Goal: Task Accomplishment & Management: Manage account settings

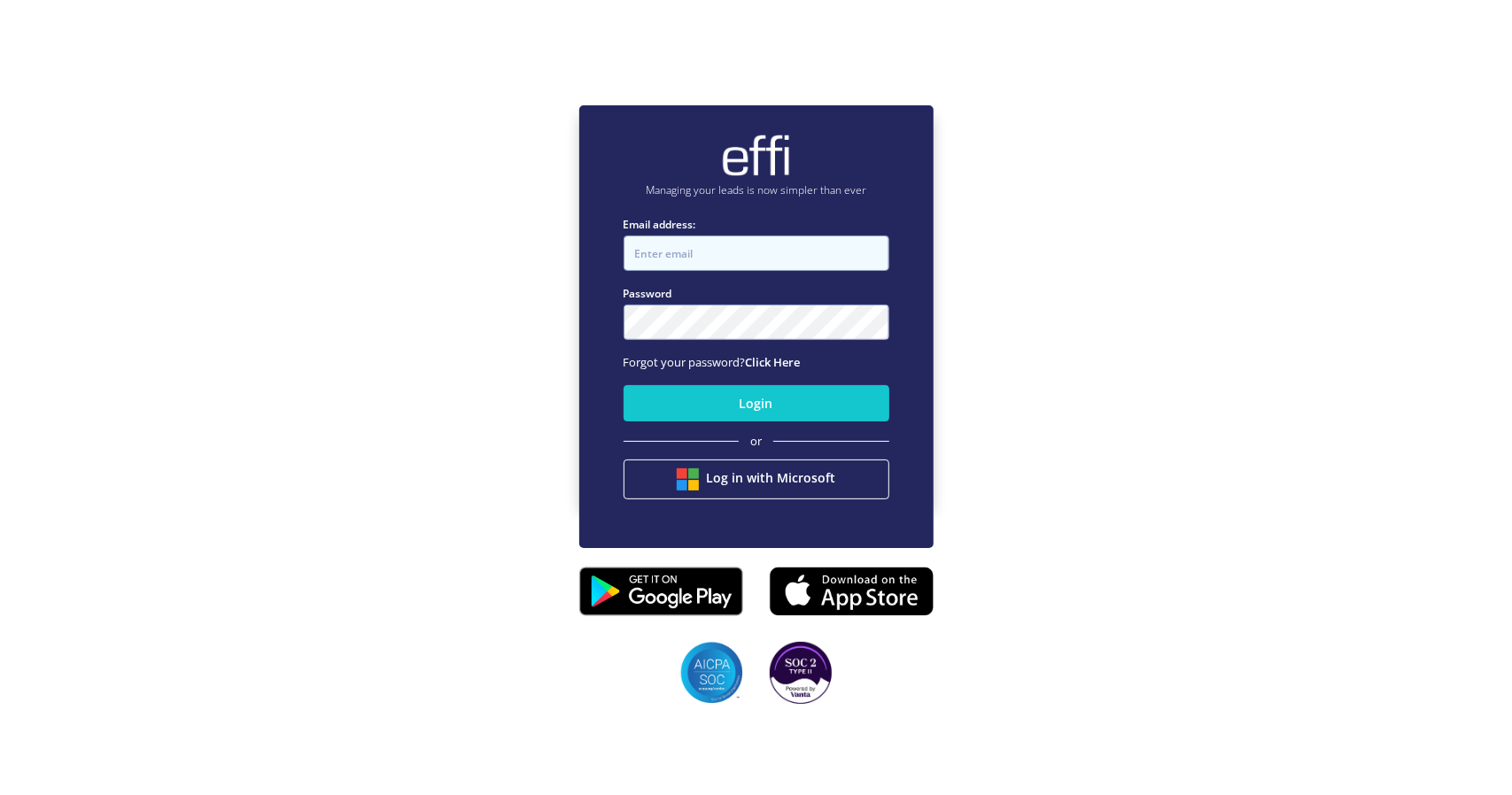
click at [737, 247] on input "Email address:" at bounding box center [756, 254] width 265 height 35
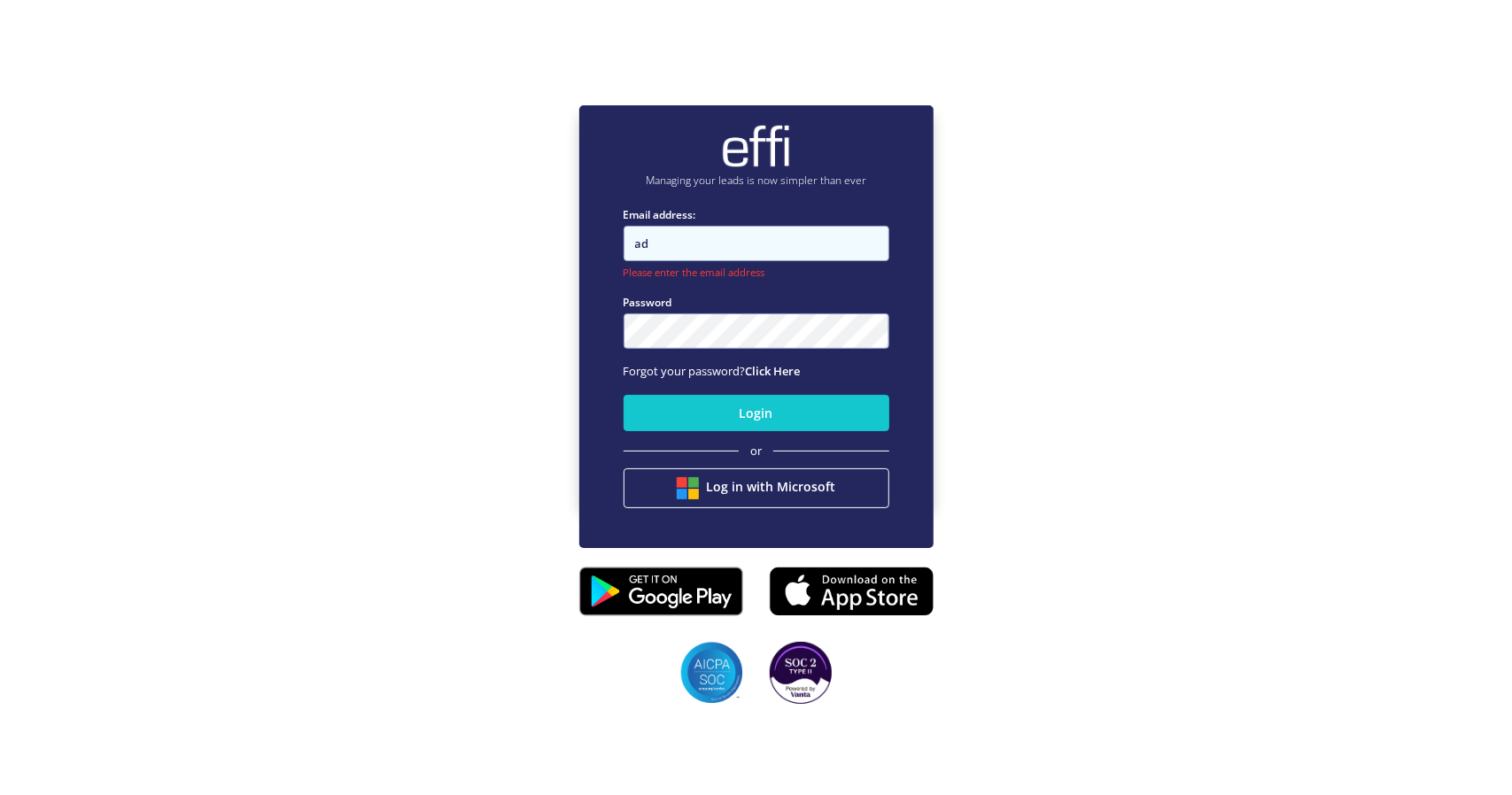
type input "a"
paste input "[EMAIL_ADDRESS][DOMAIN_NAME]"
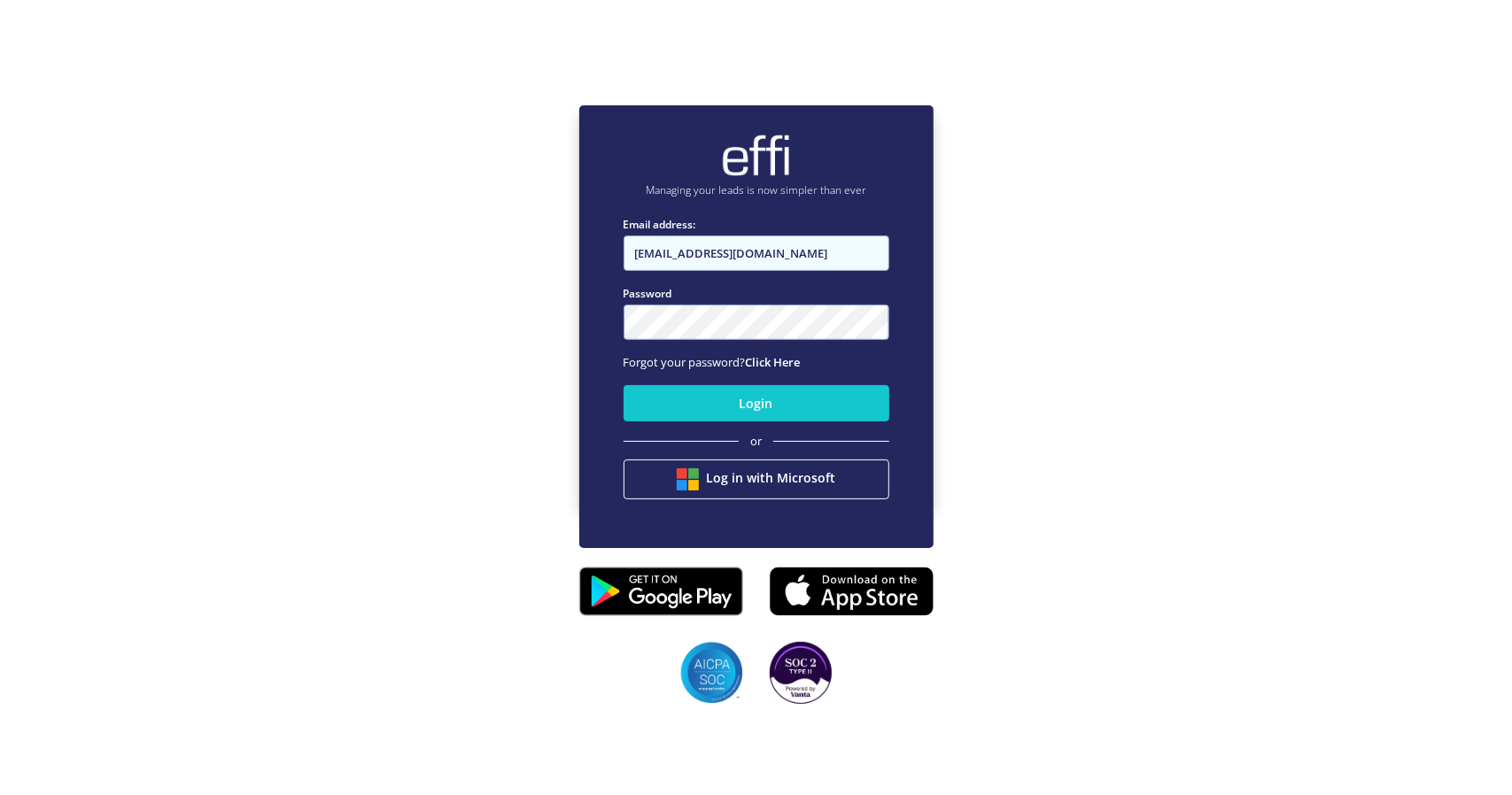
type input "[EMAIL_ADDRESS][DOMAIN_NAME]"
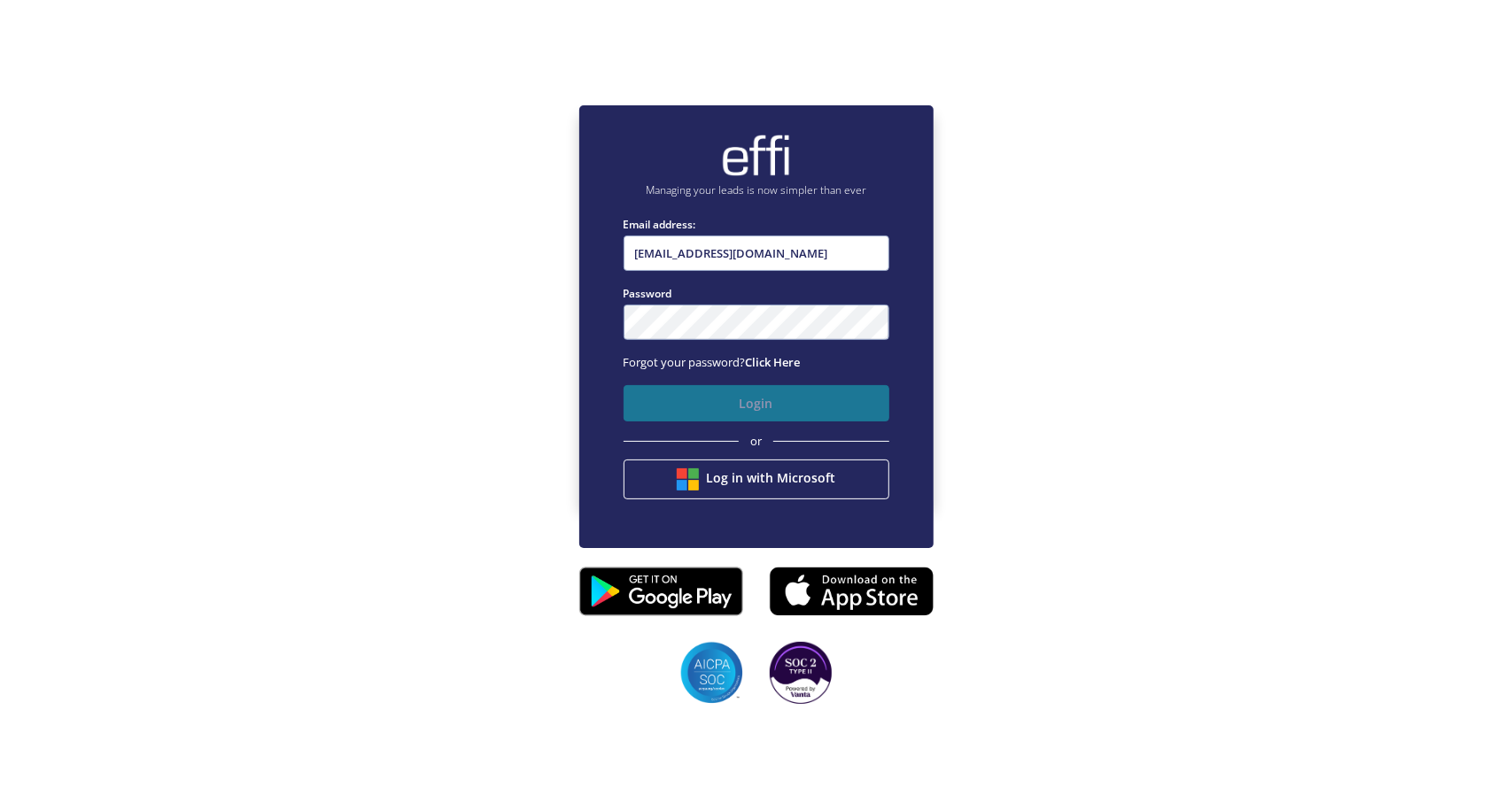
click at [678, 403] on button "Login" at bounding box center [756, 403] width 265 height 36
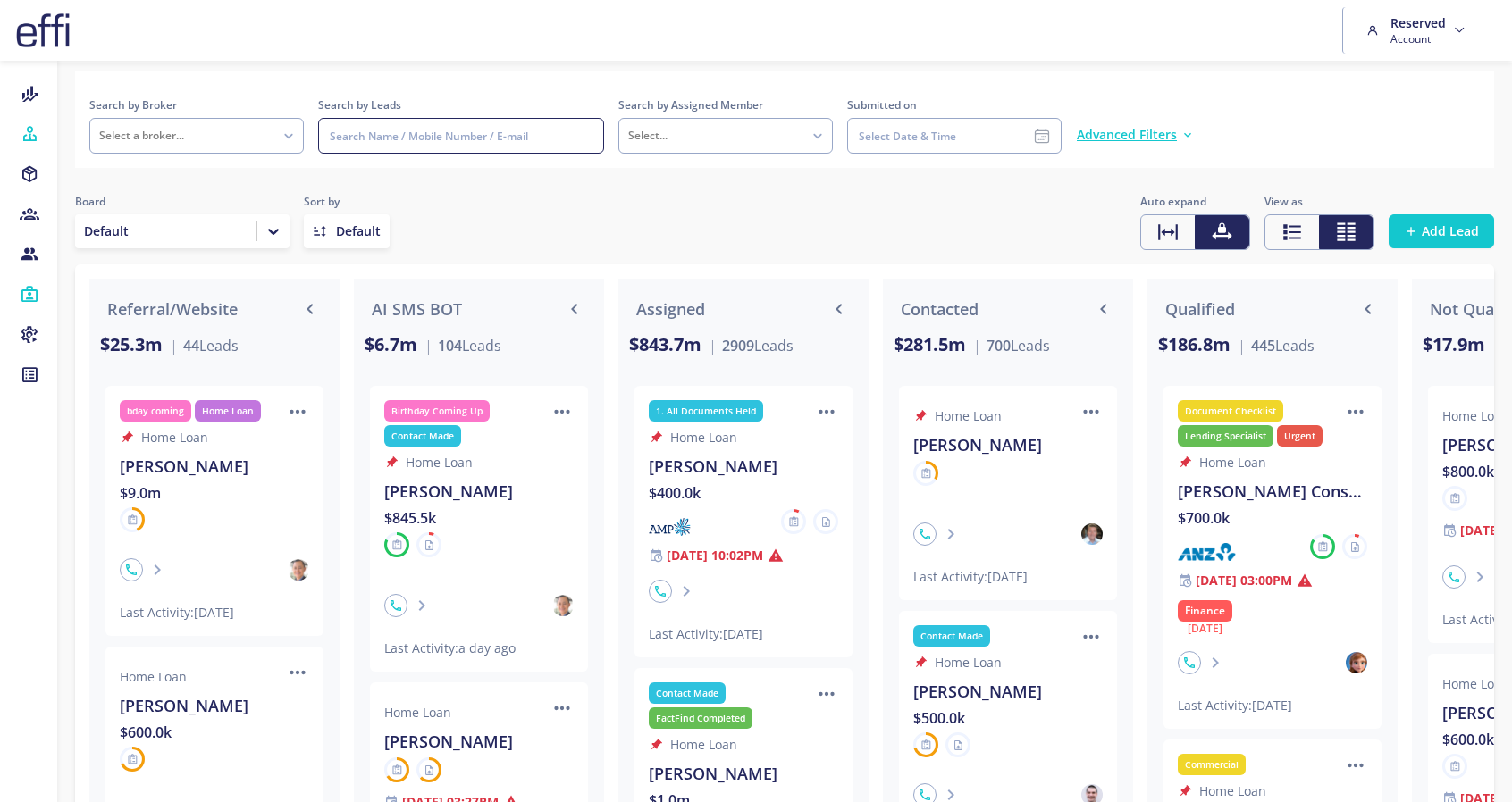
click at [502, 137] on input at bounding box center [461, 136] width 286 height 36
type input "[PERSON_NAME]"
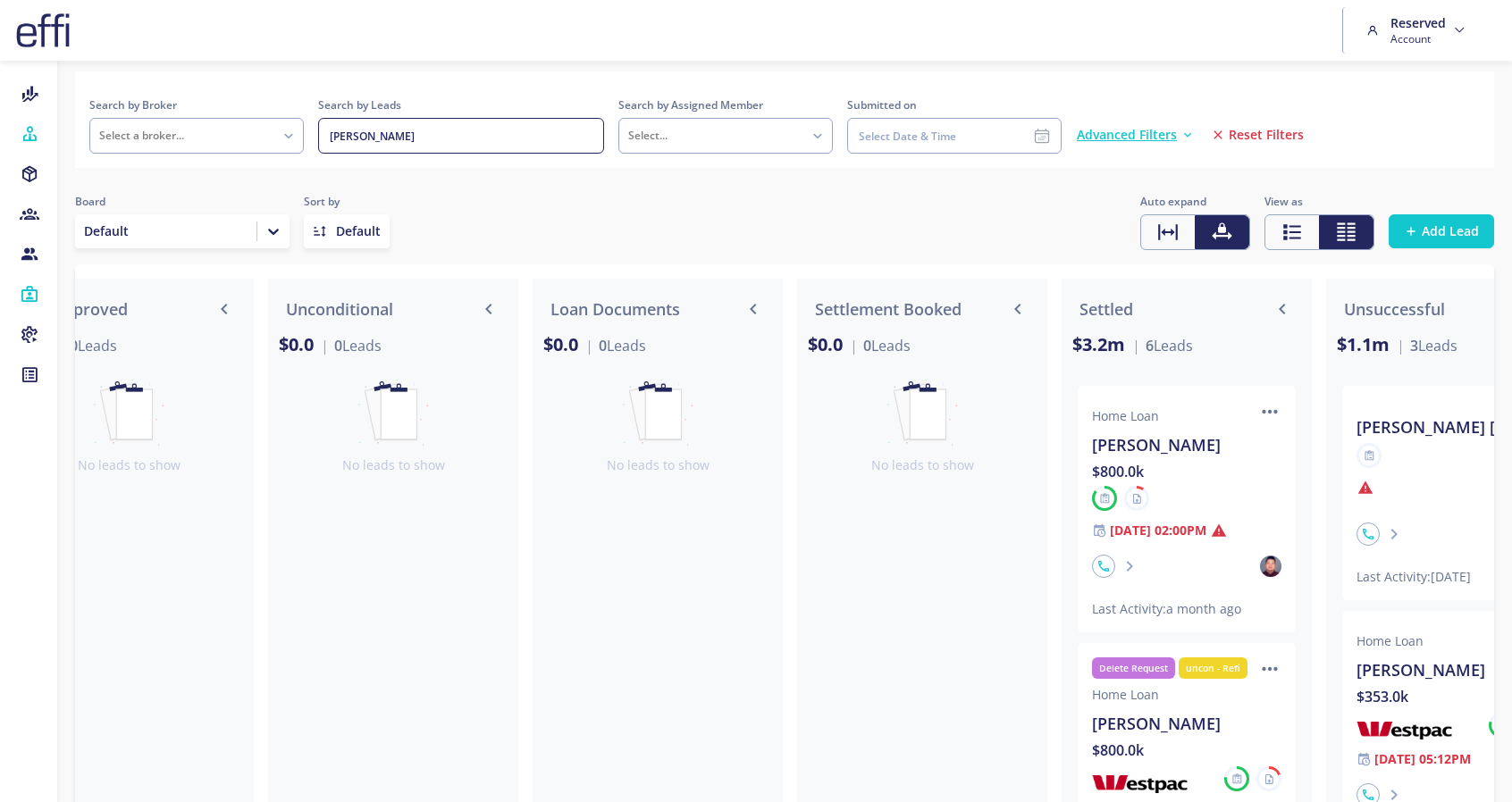
scroll to position [0, 3264]
click at [1105, 482] on div "$800.0k" at bounding box center [1183, 472] width 189 height 22
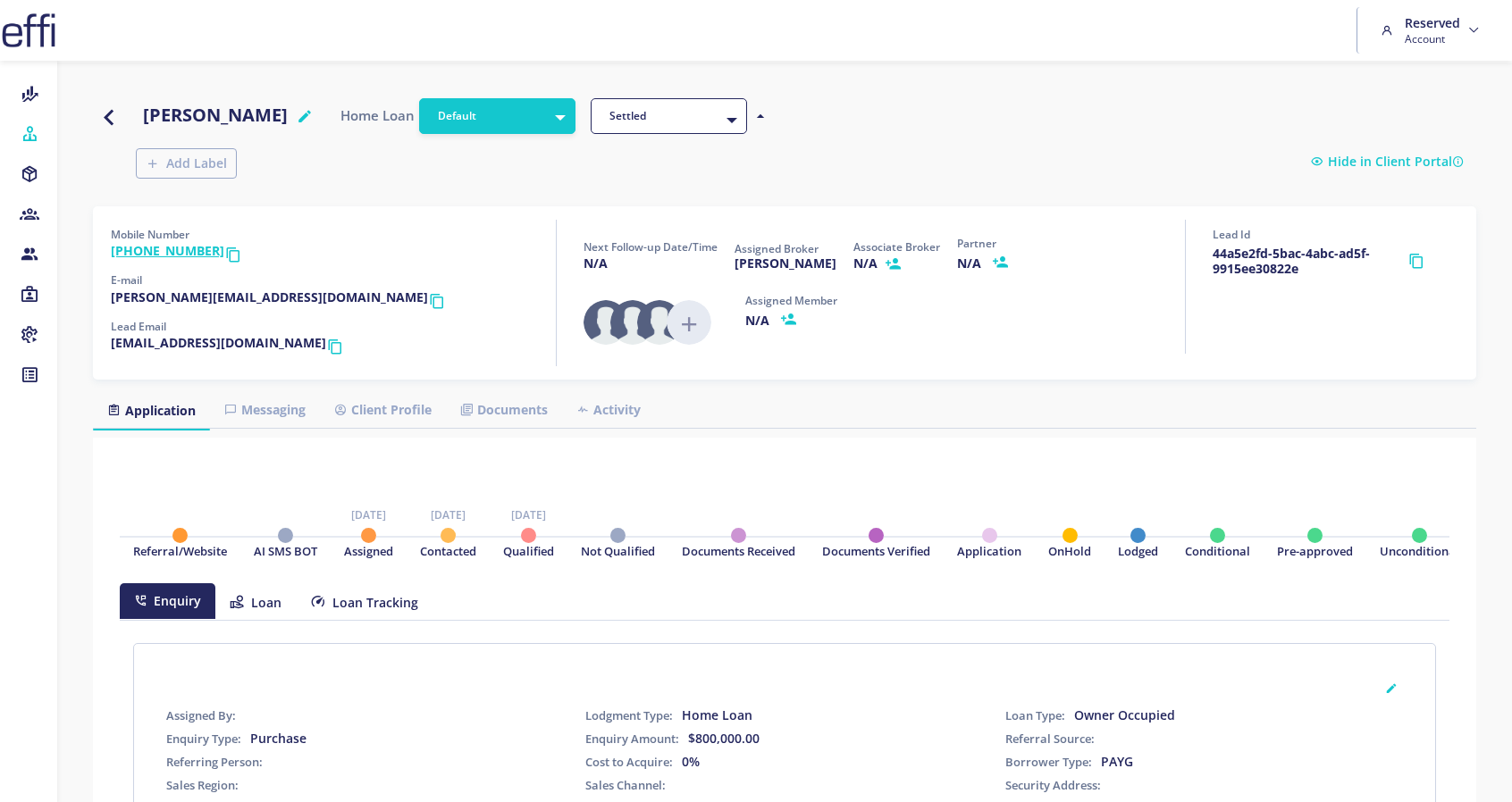
click at [384, 394] on link "Client Profile" at bounding box center [383, 410] width 126 height 34
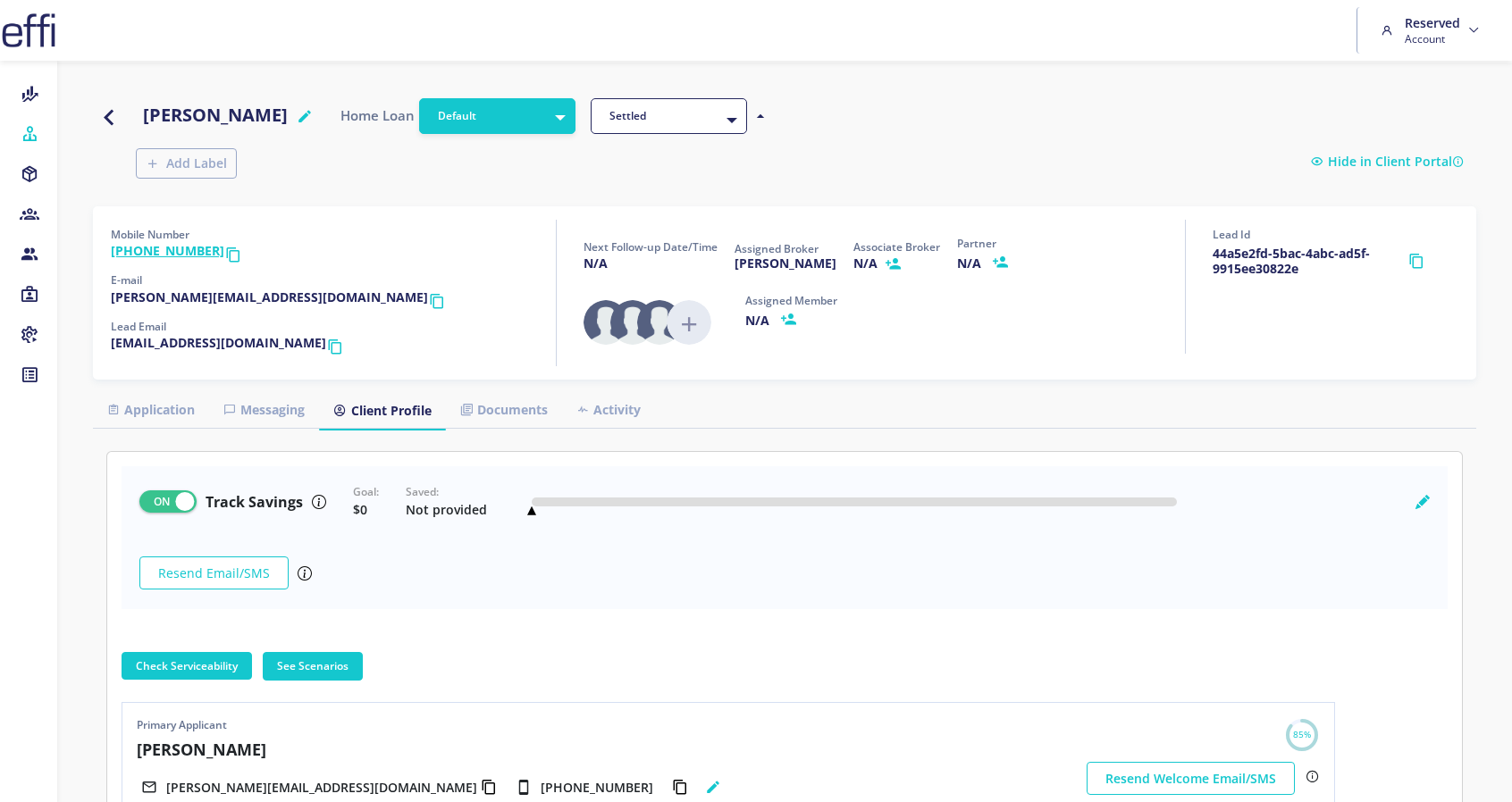
drag, startPoint x: 621, startPoint y: 537, endPoint x: 621, endPoint y: 621, distance: 84.0
click at [621, 621] on div "Check Serviceability See Scenarios Primary Applicant [PERSON_NAME] [PERSON_NAME…" at bounding box center [785, 666] width 1327 height 401
click at [621, 621] on div at bounding box center [785, 558] width 1327 height 185
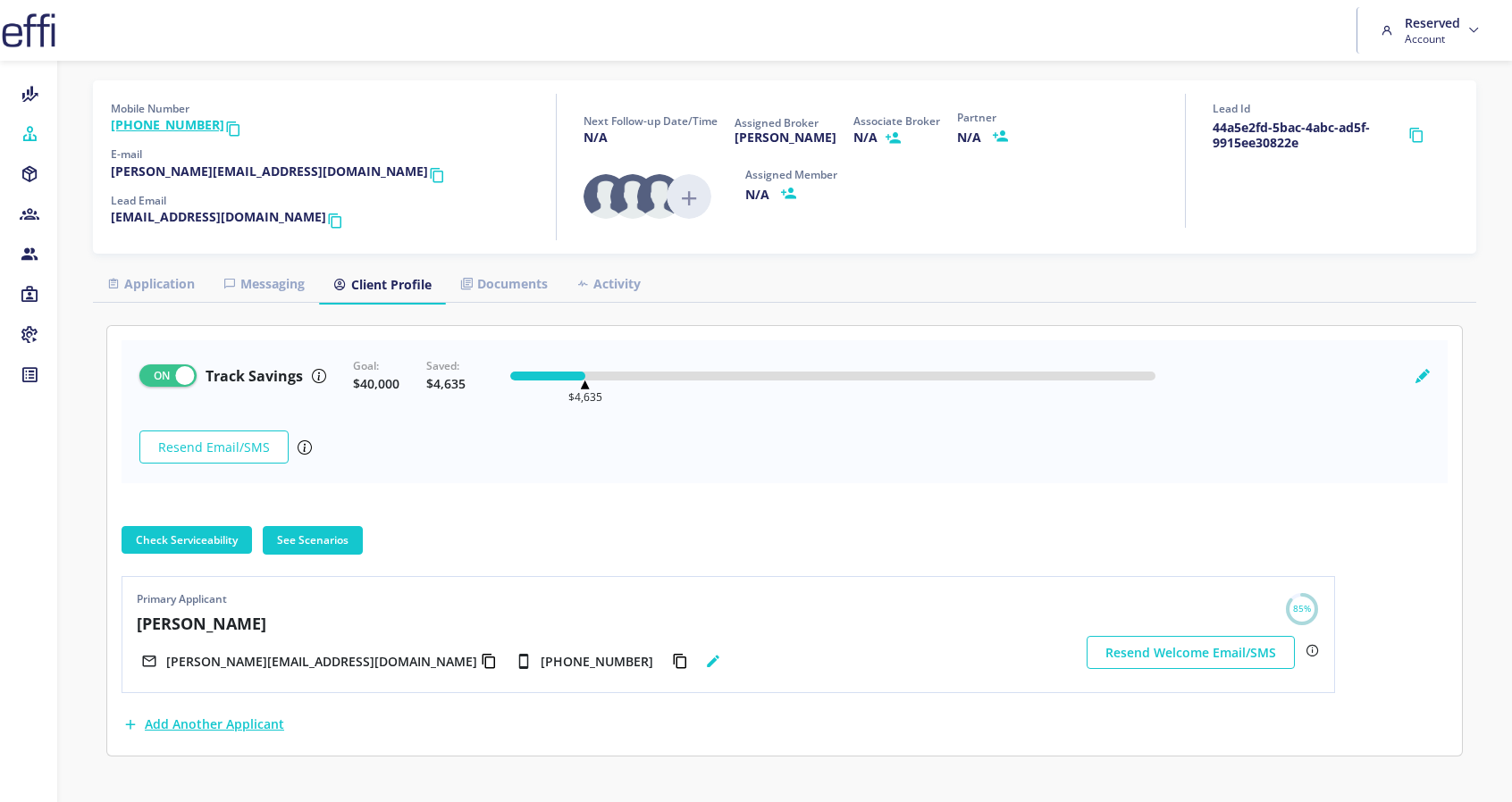
scroll to position [129, 0]
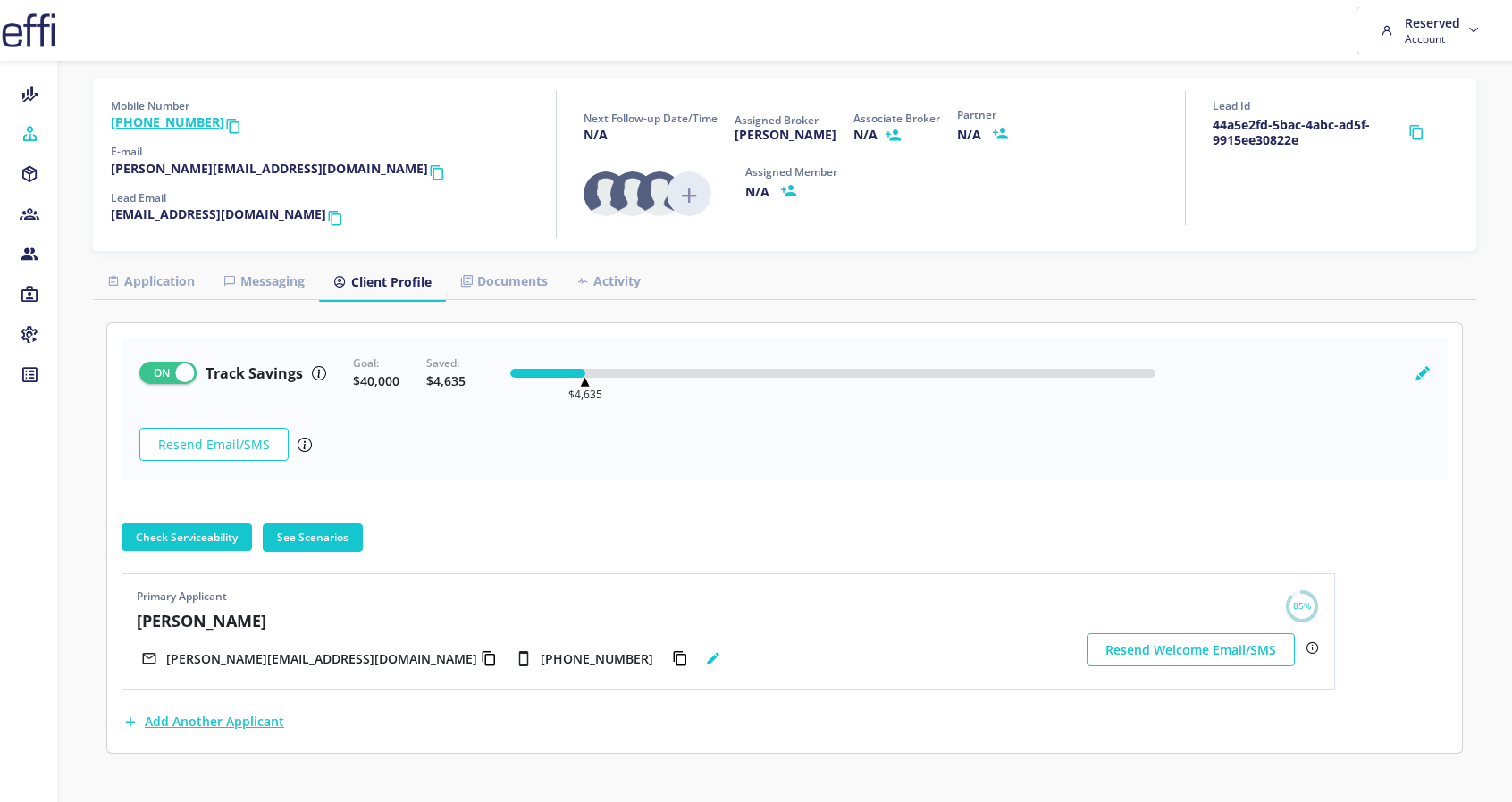
click at [137, 589] on link at bounding box center [137, 589] width 0 height 0
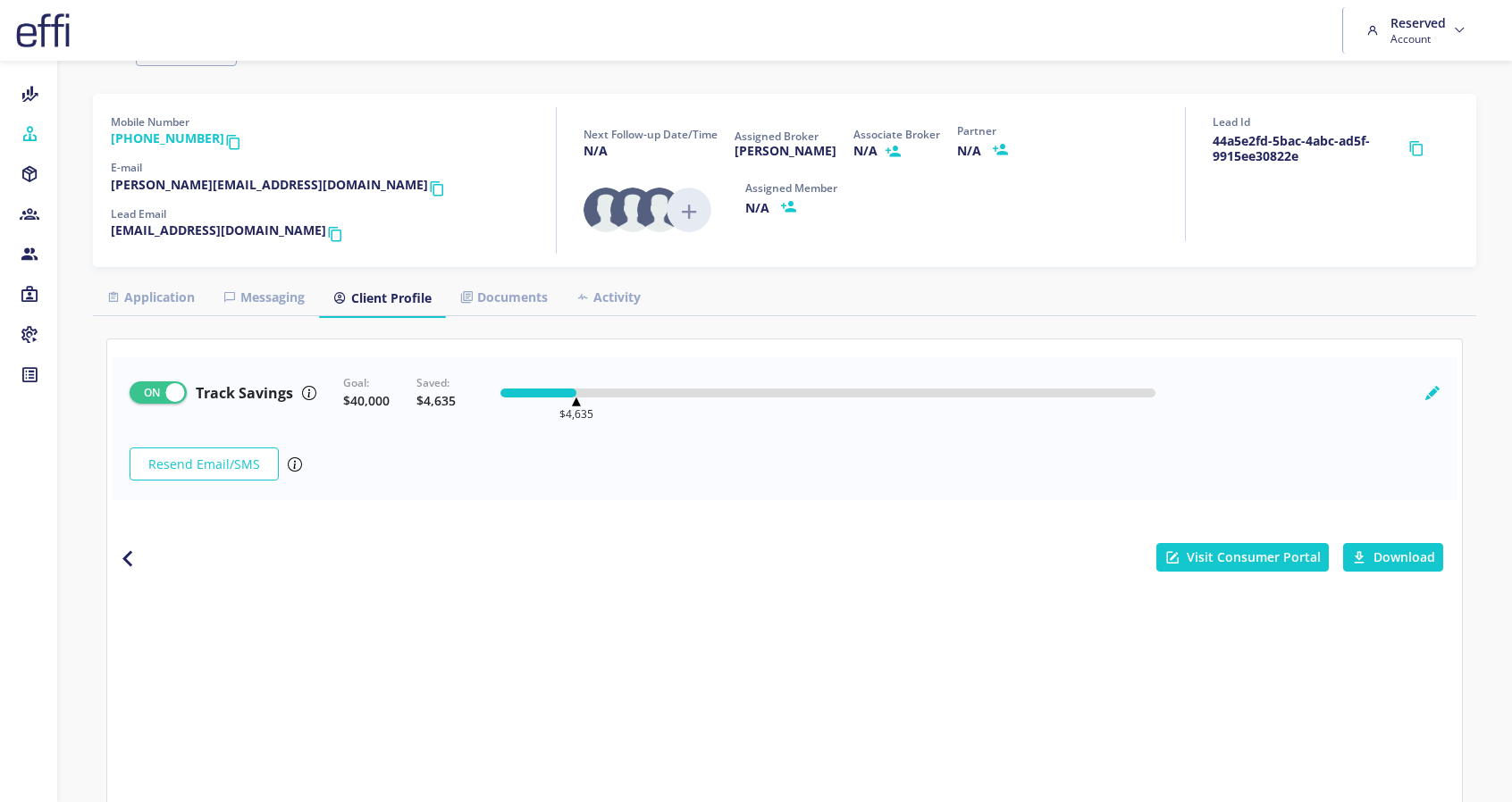
scroll to position [153, 0]
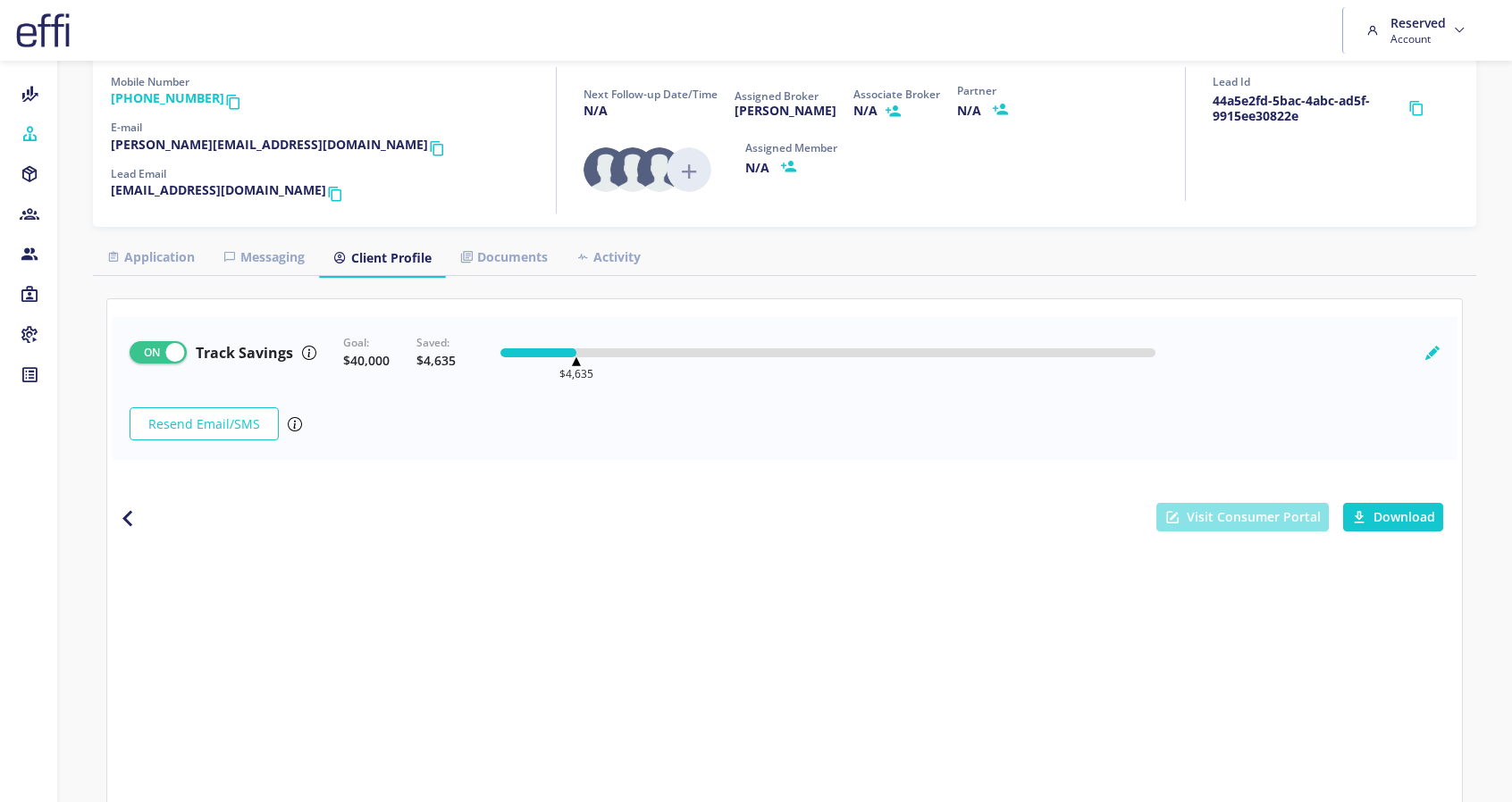
click at [1261, 503] on span "Visit Consumer Portal" at bounding box center [1242, 516] width 173 height 29
